Goal: Task Accomplishment & Management: Check status

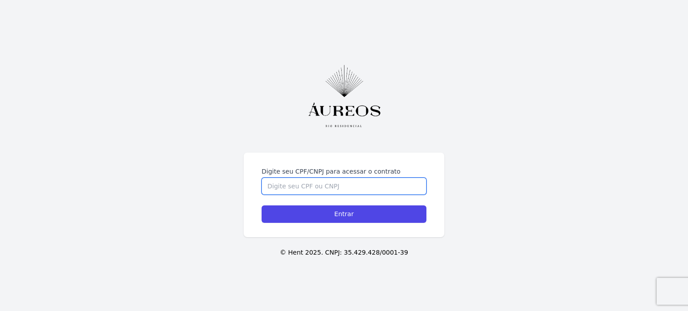
click at [316, 178] on input "Digite seu CPF/CNPJ para acessar o contrato" at bounding box center [343, 186] width 165 height 17
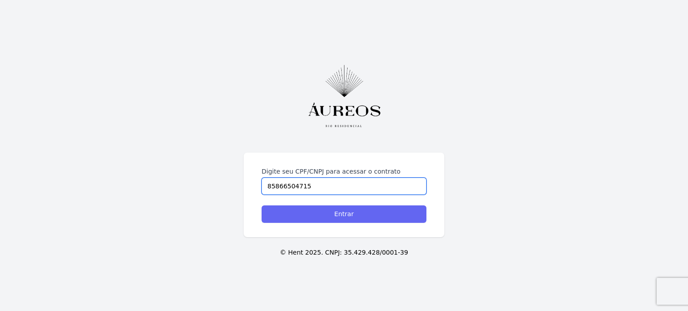
type input "85866504715"
click at [342, 215] on input "Entrar" at bounding box center [343, 214] width 165 height 17
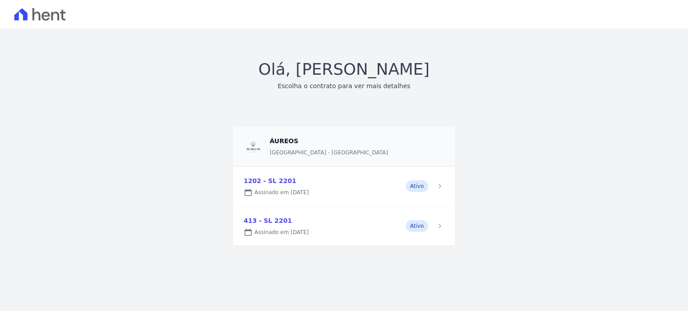
click at [395, 188] on link at bounding box center [344, 186] width 222 height 39
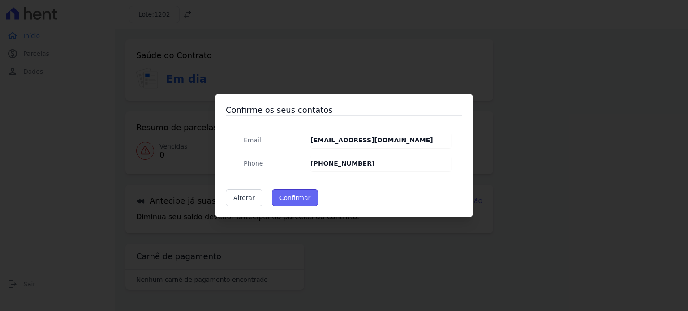
click at [304, 200] on button "Confirmar" at bounding box center [295, 197] width 47 height 17
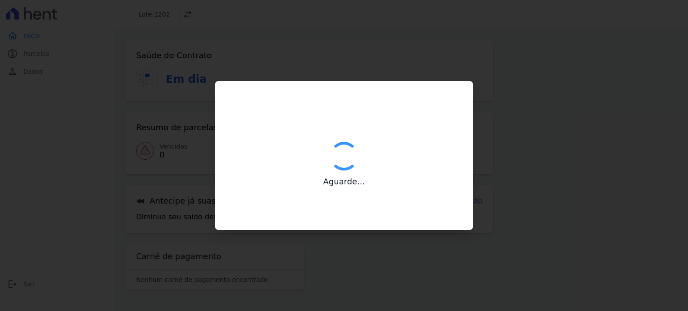
type input "Contatos confirmados com sucesso."
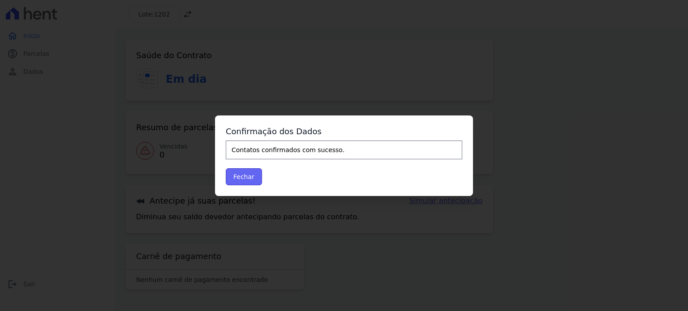
click at [250, 180] on button "Fechar" at bounding box center [244, 176] width 36 height 17
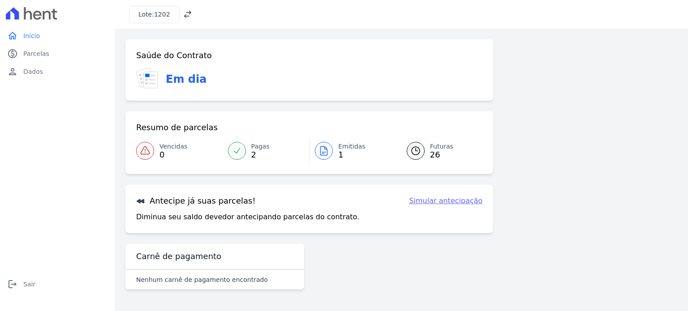
drag, startPoint x: 0, startPoint y: 0, endPoint x: 360, endPoint y: 272, distance: 451.1
click at [360, 272] on div "Saúde do Contrato Em dia Resumo de parcelas Vencidas 0 Pagas 2 Emitidas 1 Futur…" at bounding box center [309, 166] width 368 height 254
click at [323, 150] on icon at bounding box center [323, 151] width 11 height 11
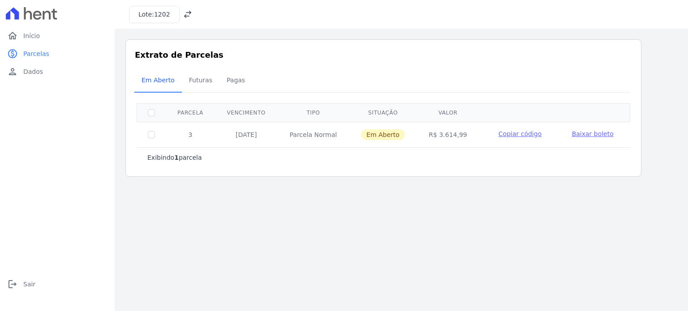
click at [578, 133] on span "Baixar boleto" at bounding box center [593, 133] width 42 height 7
click at [503, 135] on span "Copiar código" at bounding box center [519, 133] width 43 height 7
click at [504, 134] on span "Copiar código" at bounding box center [519, 133] width 43 height 7
click at [573, 132] on span "Baixar boleto" at bounding box center [593, 133] width 42 height 7
click at [197, 75] on span "Futuras" at bounding box center [201, 80] width 34 height 18
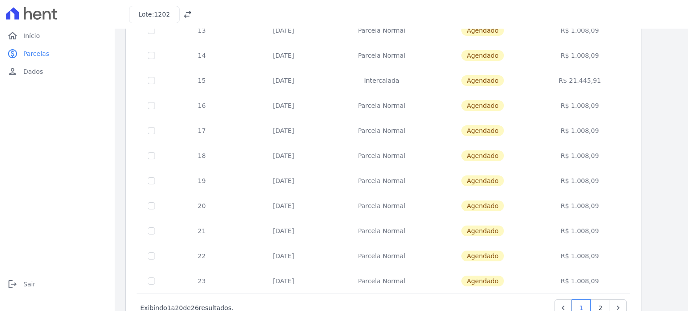
scroll to position [363, 0]
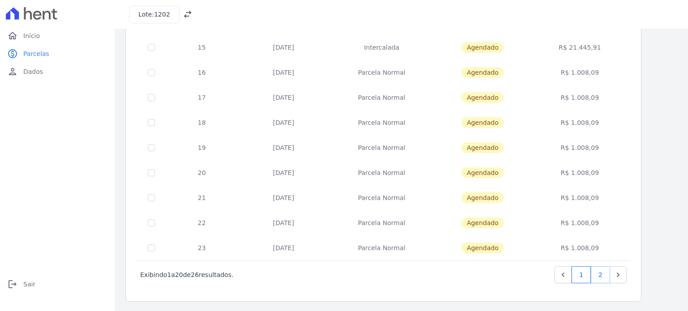
click at [604, 273] on link "2" at bounding box center [600, 274] width 19 height 17
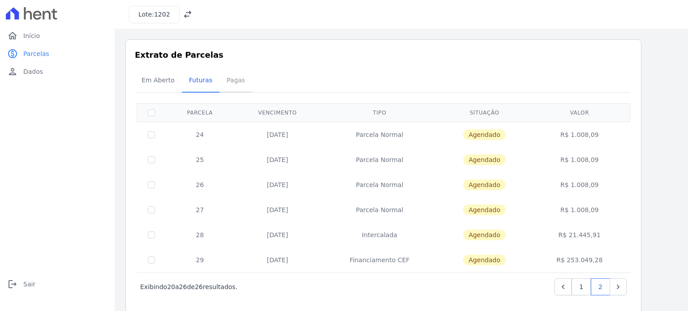
click at [231, 82] on span "Pagas" at bounding box center [235, 80] width 29 height 18
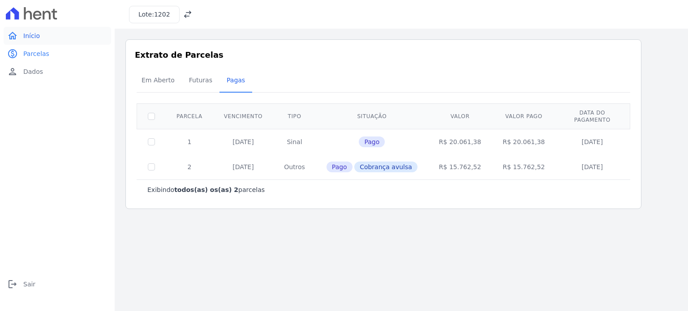
click at [30, 39] on span "Início" at bounding box center [31, 35] width 17 height 9
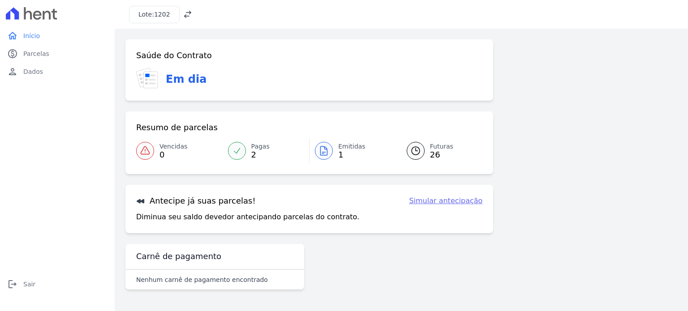
click at [30, 39] on span "Início" at bounding box center [31, 35] width 17 height 9
click at [167, 14] on div "Lote: 1202" at bounding box center [154, 14] width 51 height 17
click at [184, 13] on icon at bounding box center [187, 14] width 9 height 9
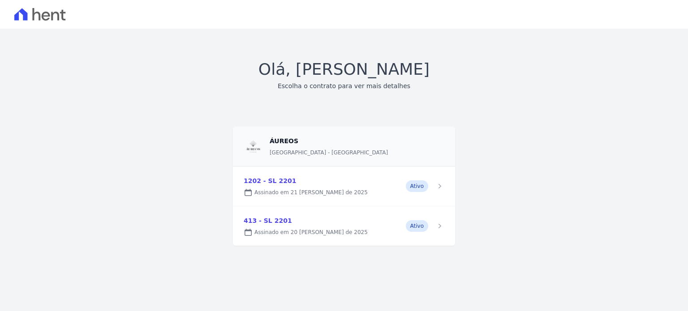
click at [274, 222] on link at bounding box center [344, 225] width 222 height 39
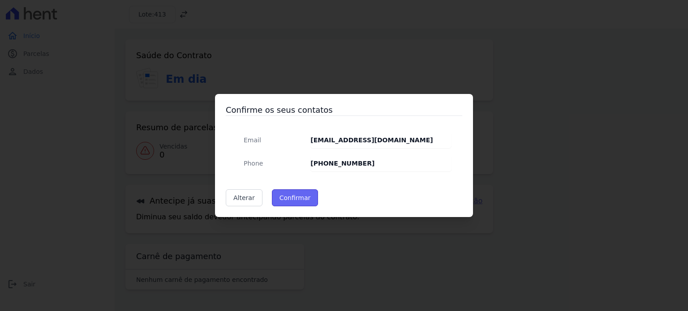
click at [281, 204] on button "Confirmar" at bounding box center [295, 197] width 47 height 17
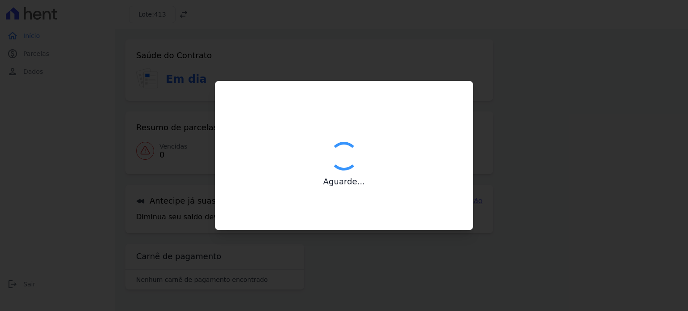
type input "Contatos confirmados com sucesso."
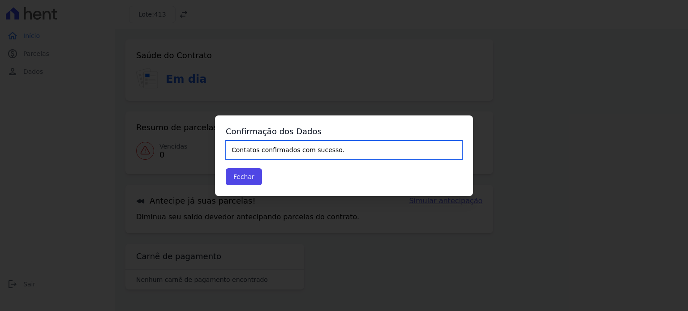
click at [285, 154] on input "Contatos confirmados com sucesso." at bounding box center [344, 150] width 236 height 19
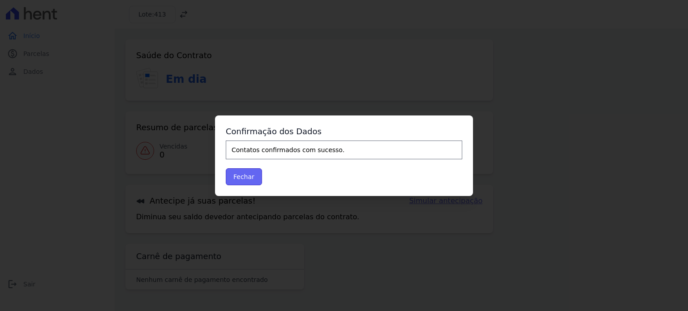
click at [253, 176] on button "Fechar" at bounding box center [244, 176] width 36 height 17
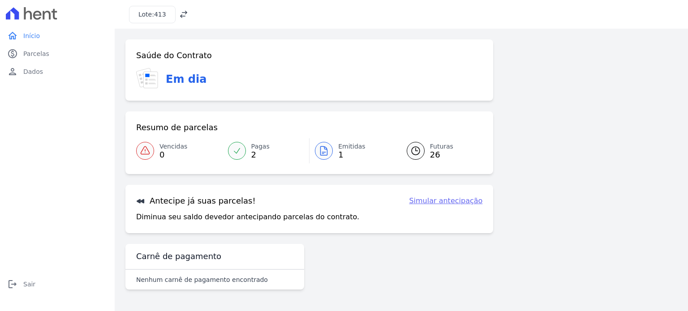
click at [318, 154] on icon at bounding box center [323, 151] width 11 height 11
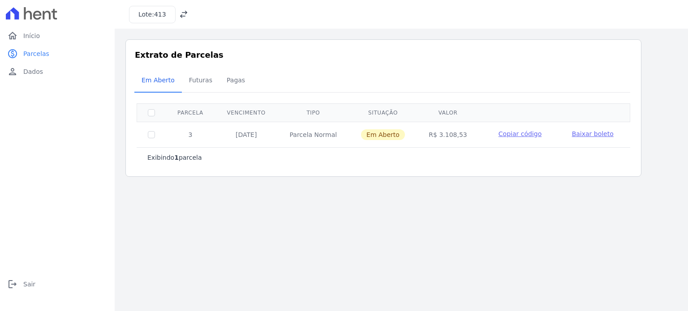
click at [573, 134] on span "Baixar boleto" at bounding box center [593, 133] width 42 height 7
click at [230, 85] on span "Pagas" at bounding box center [235, 80] width 29 height 18
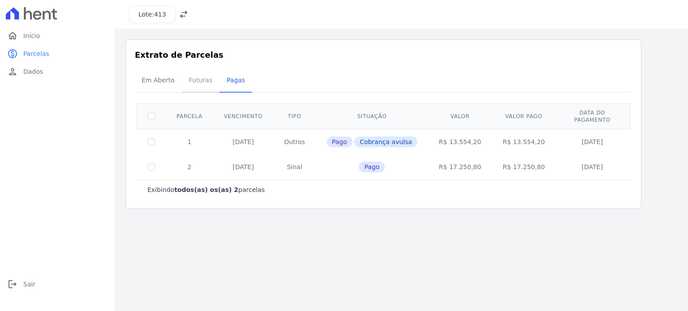
click at [202, 78] on span "Futuras" at bounding box center [201, 80] width 34 height 18
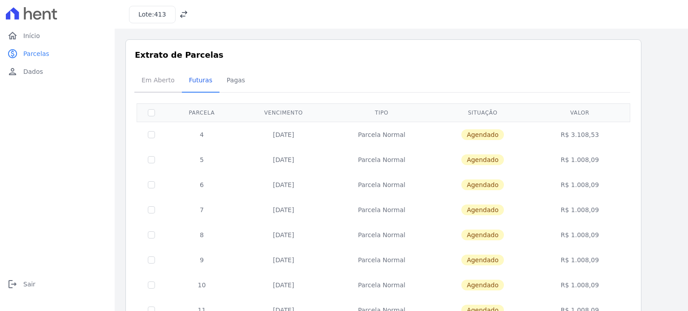
click at [172, 81] on span "Em Aberto" at bounding box center [158, 80] width 44 height 18
